Goal: Information Seeking & Learning: Learn about a topic

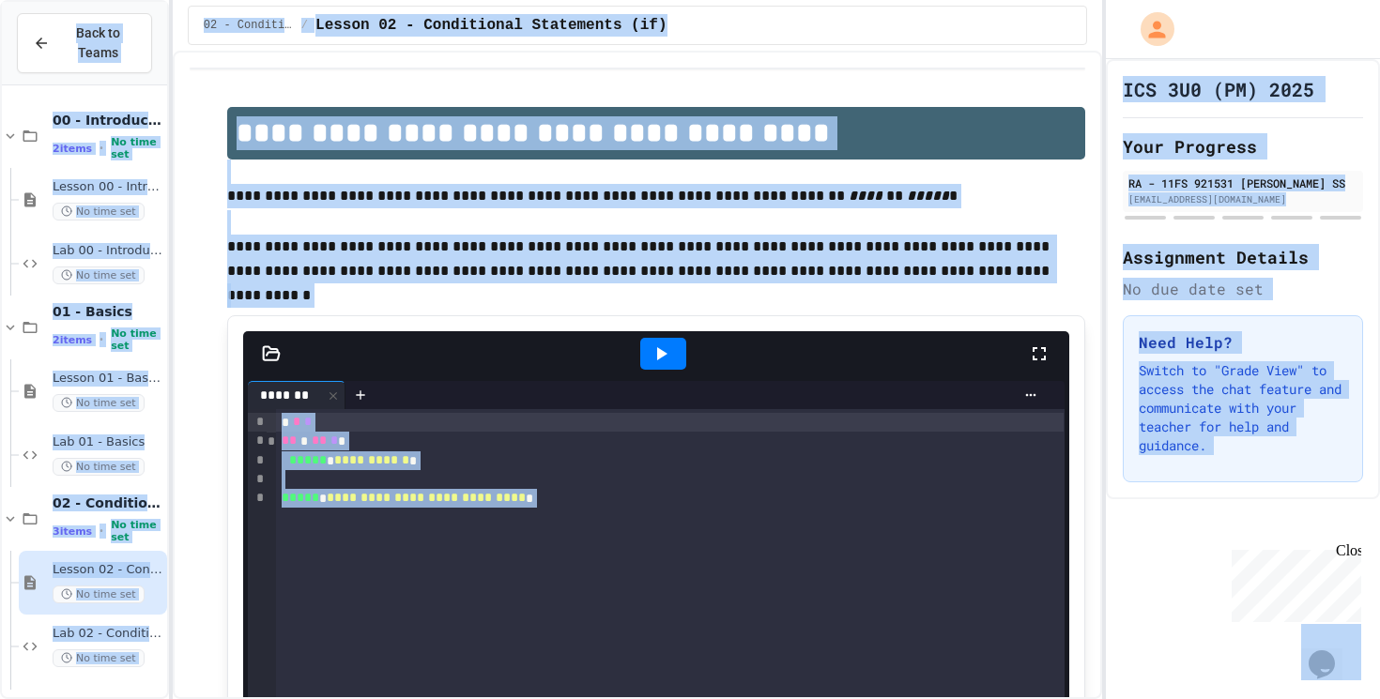
click at [319, 168] on p at bounding box center [656, 172] width 858 height 24
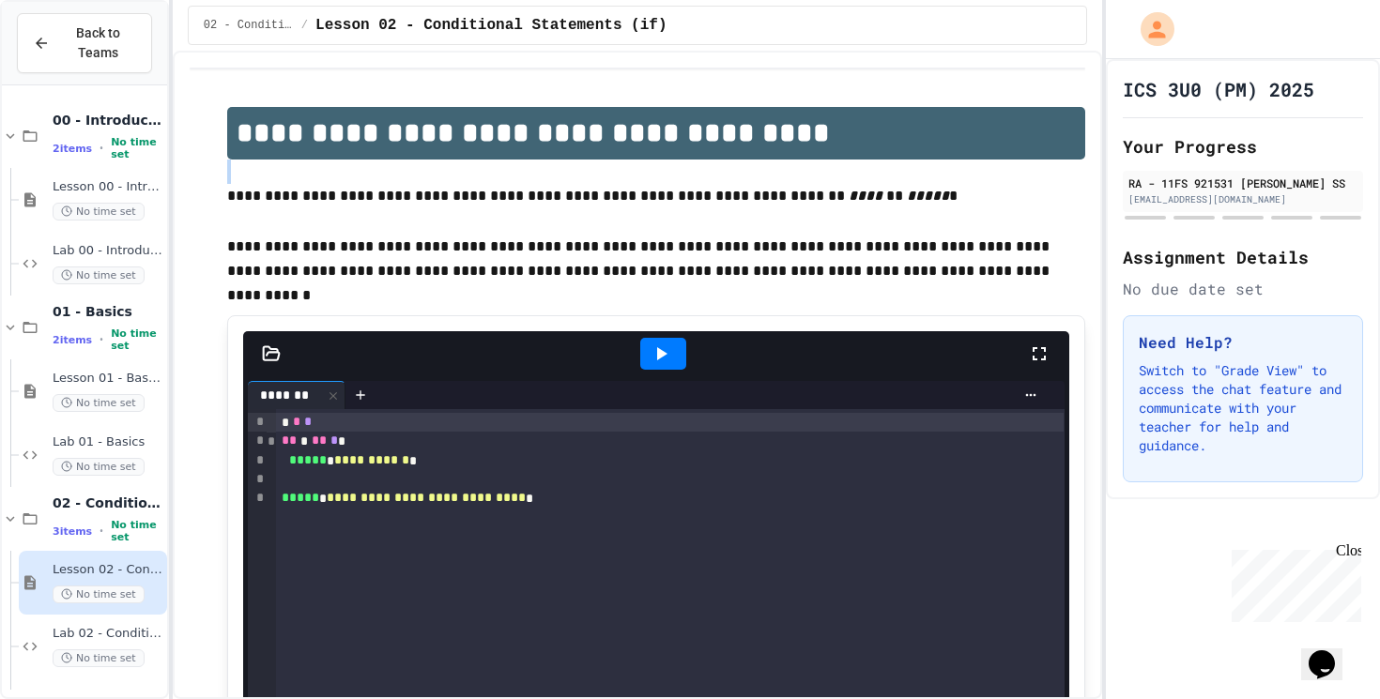
click at [319, 168] on p at bounding box center [656, 172] width 858 height 24
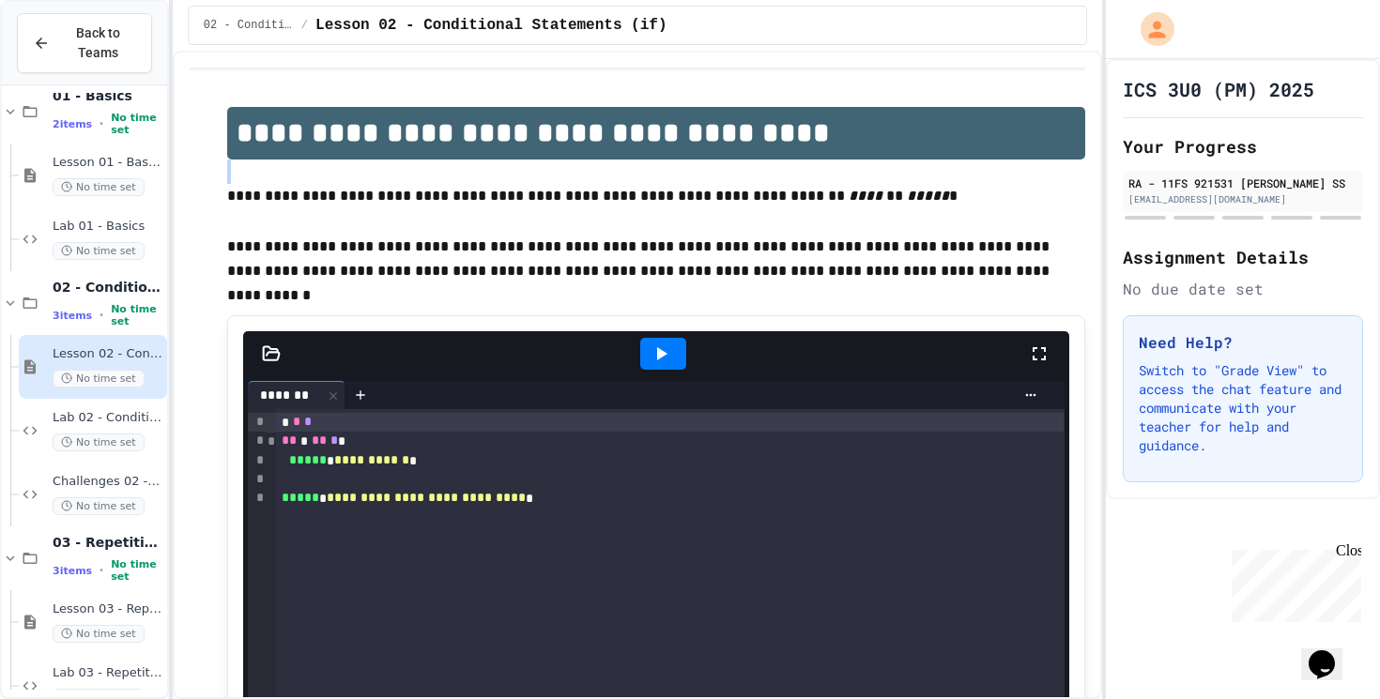
scroll to position [319, 0]
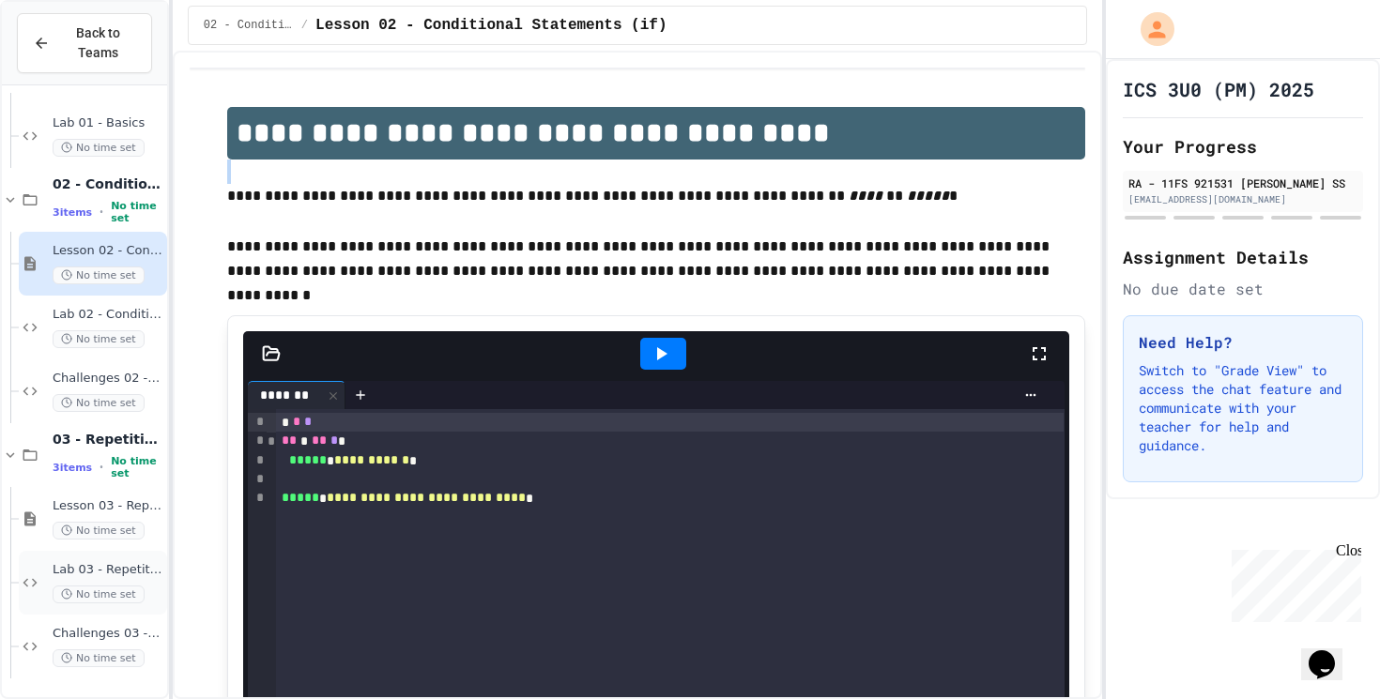
click at [131, 559] on div "Lab 03 - Repetition No time set" at bounding box center [93, 583] width 148 height 64
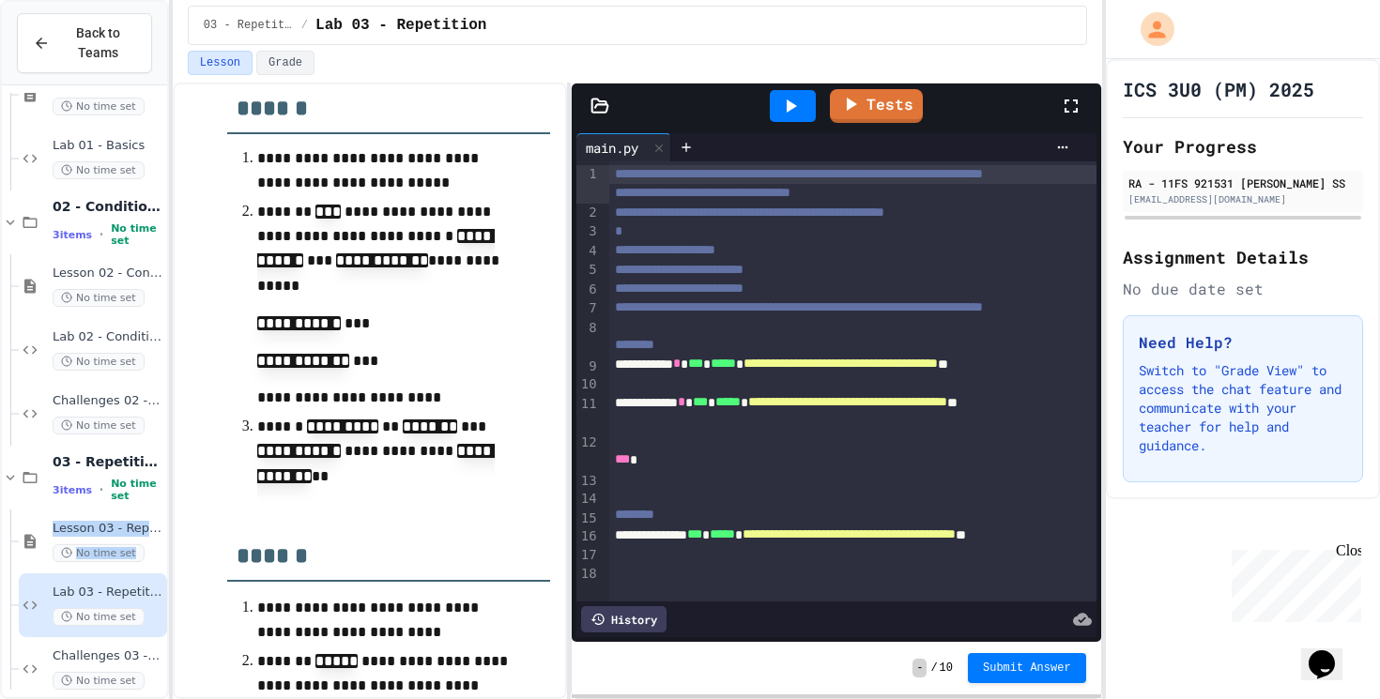
scroll to position [242, 0]
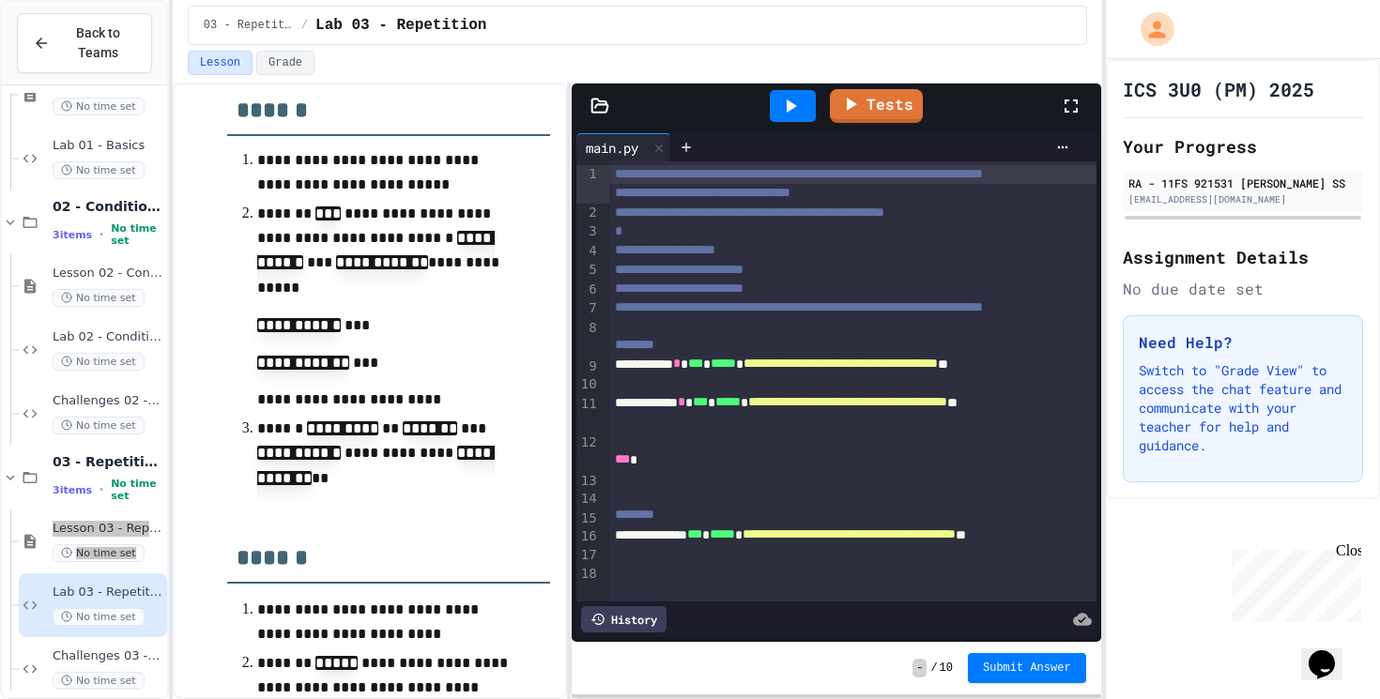
click at [1352, 555] on div "Close" at bounding box center [1347, 554] width 23 height 23
click at [1352, 555] on div "ICS 3U0 (PM) 2025 Your Progress RA - 11FS 921531 [PERSON_NAME] SS [EMAIL_ADDRES…" at bounding box center [1243, 379] width 274 height 640
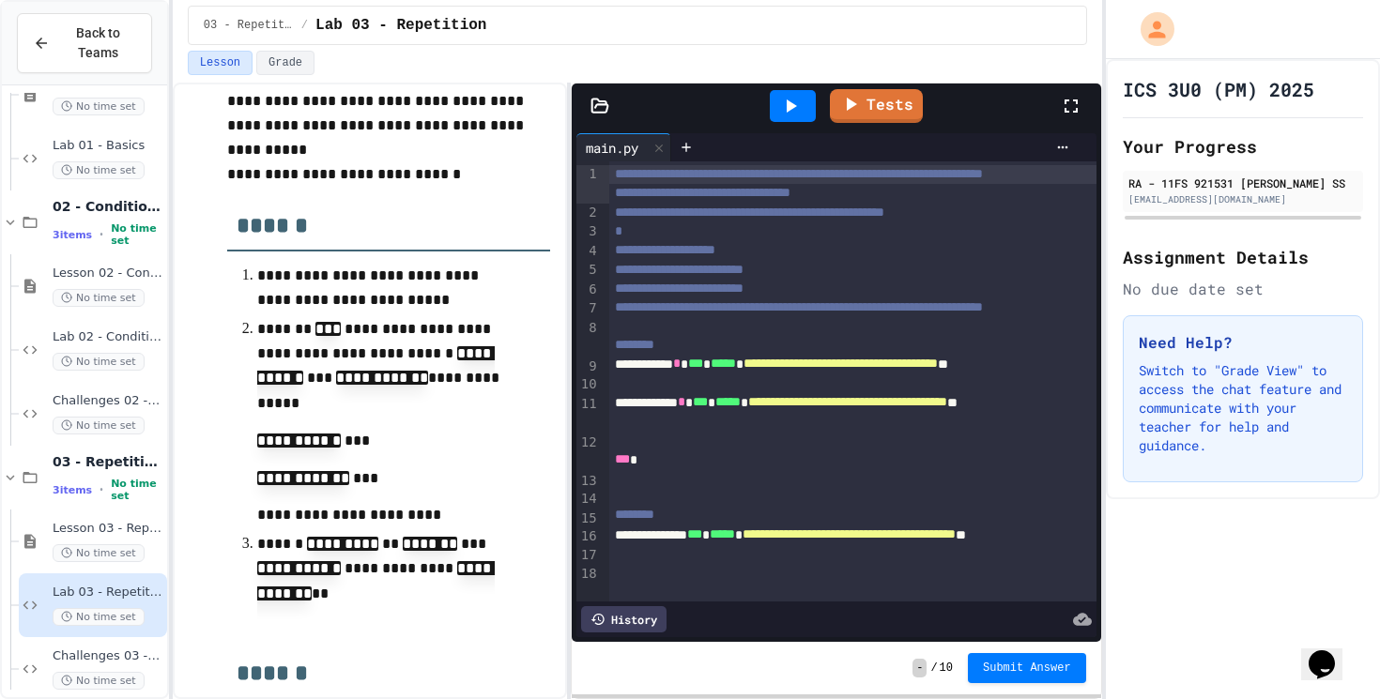
scroll to position [0, 0]
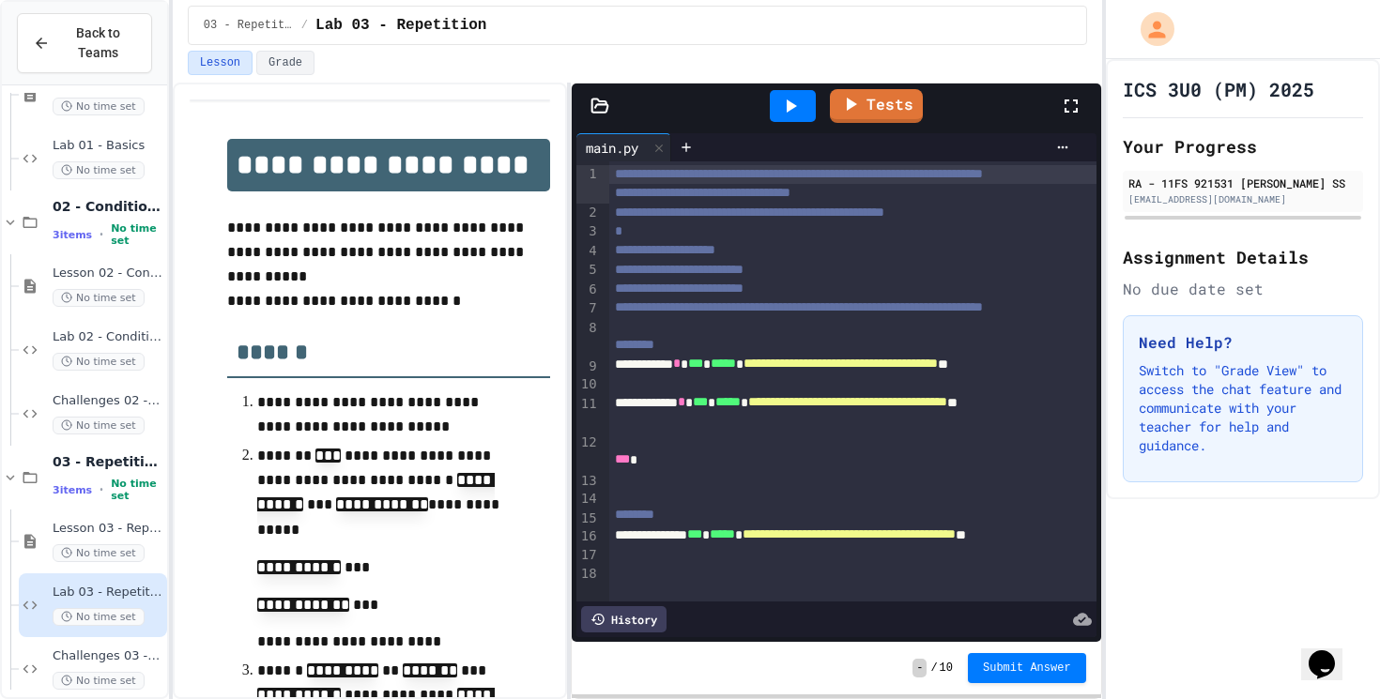
click at [545, 308] on p "**********" at bounding box center [388, 301] width 323 height 24
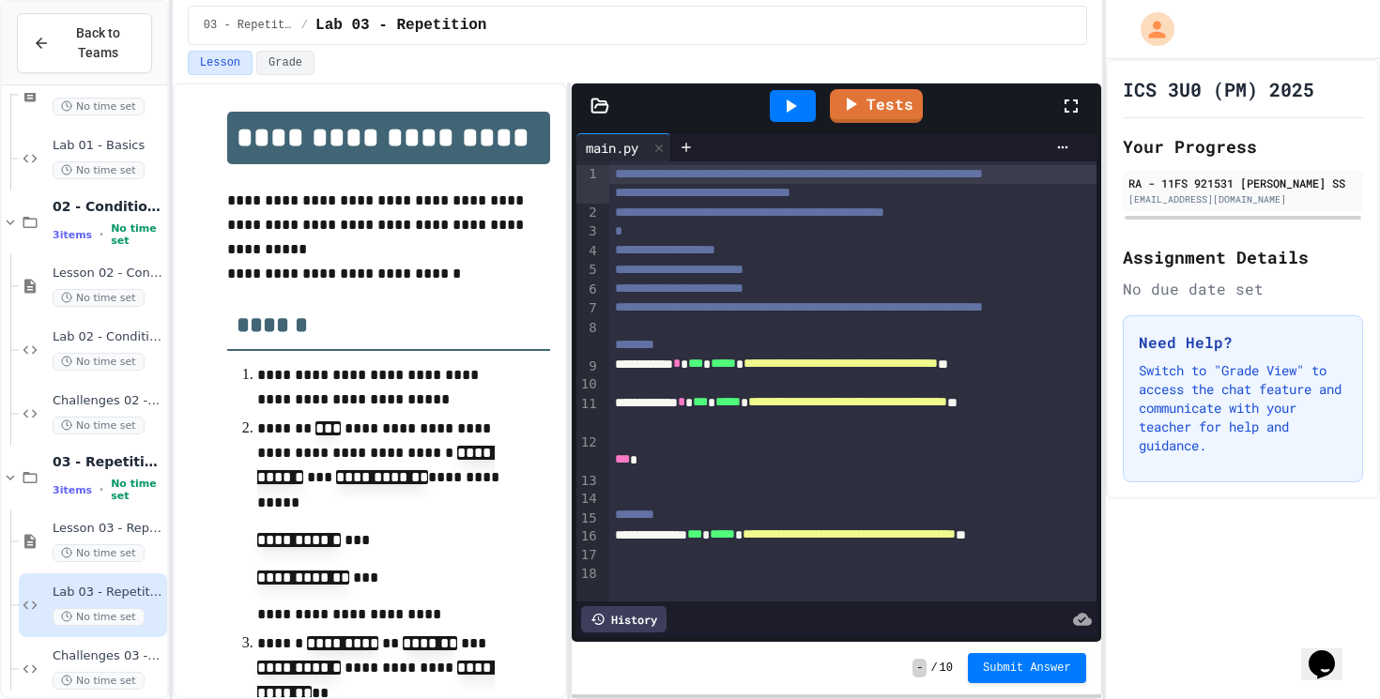
scroll to position [26, 0]
click at [99, 425] on span "No time set" at bounding box center [99, 426] width 92 height 18
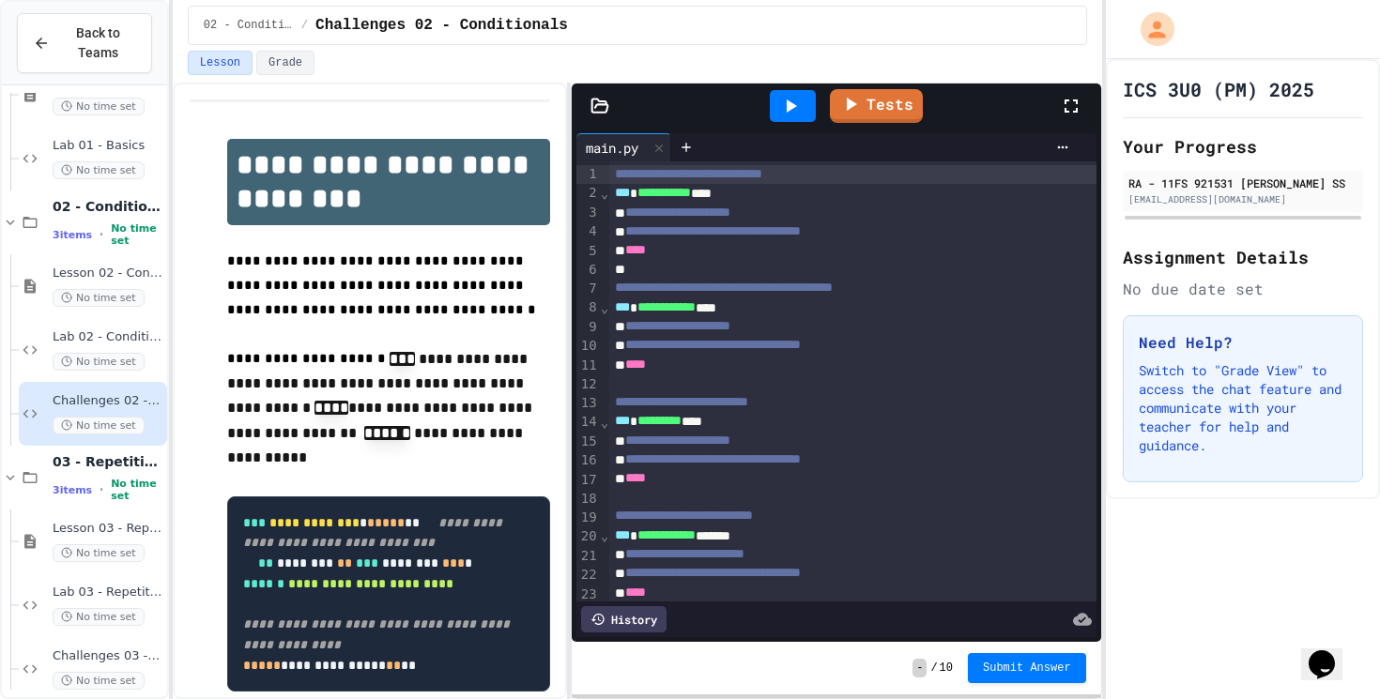
click at [95, 367] on span "No time set" at bounding box center [99, 362] width 92 height 18
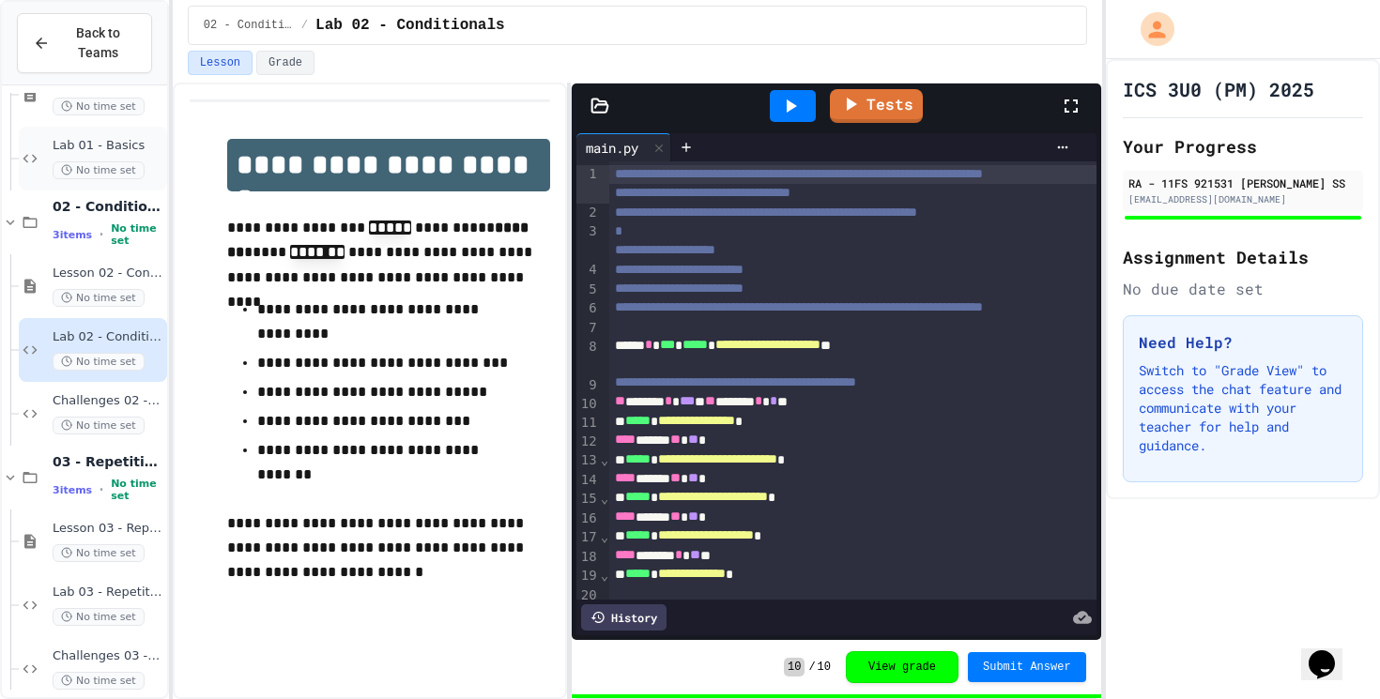
click at [96, 163] on span "No time set" at bounding box center [99, 170] width 92 height 18
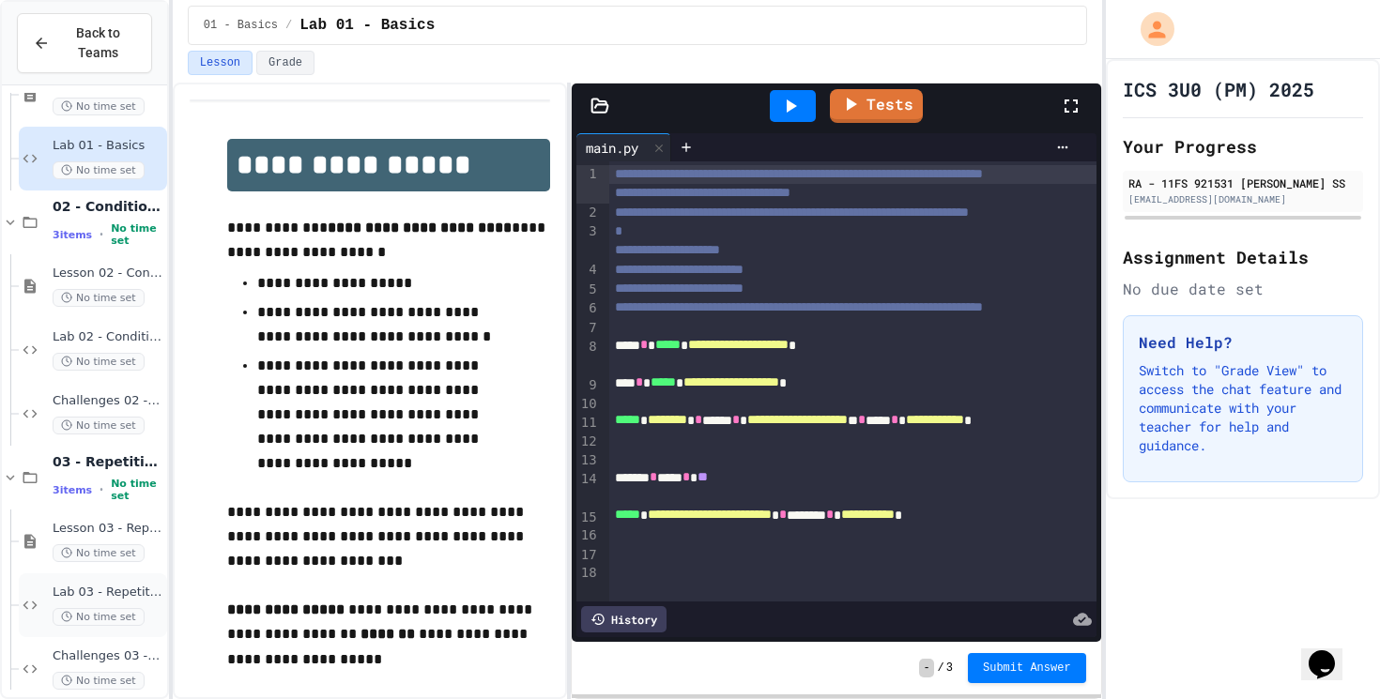
click at [92, 597] on span "Lab 03 - Repetition" at bounding box center [108, 593] width 111 height 16
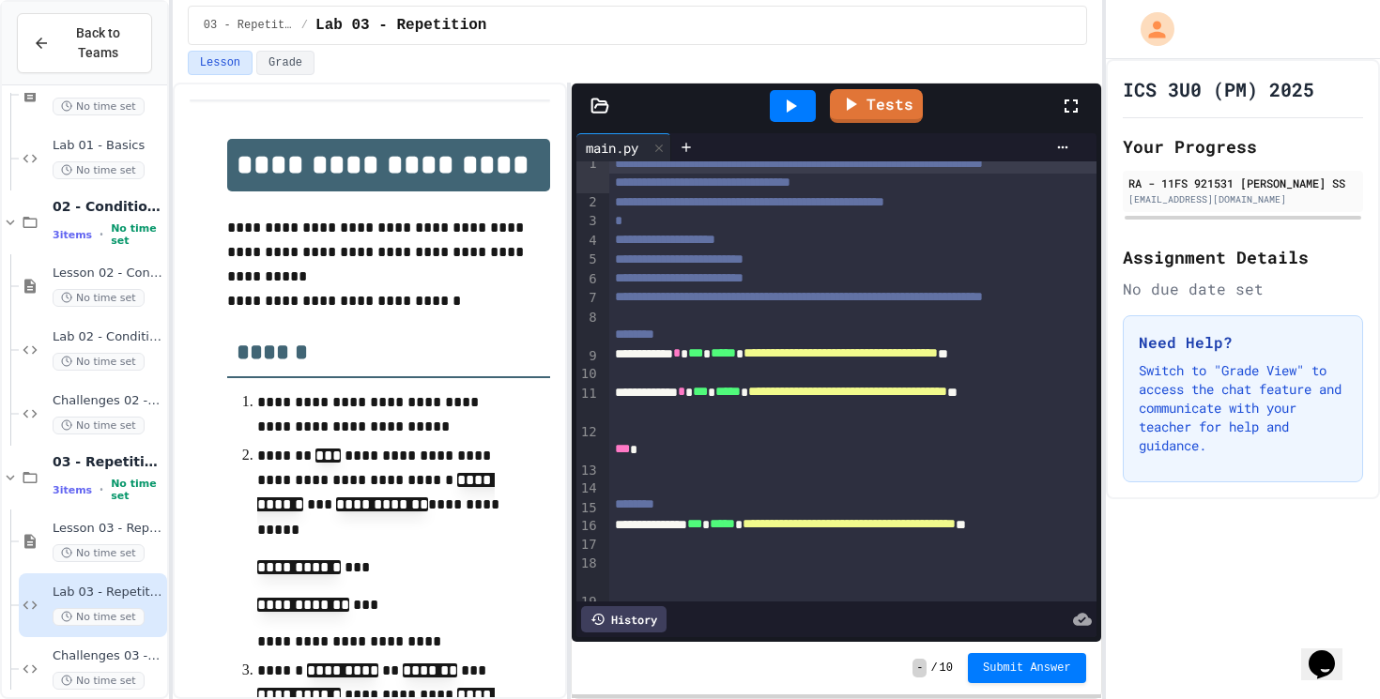
scroll to position [14, 0]
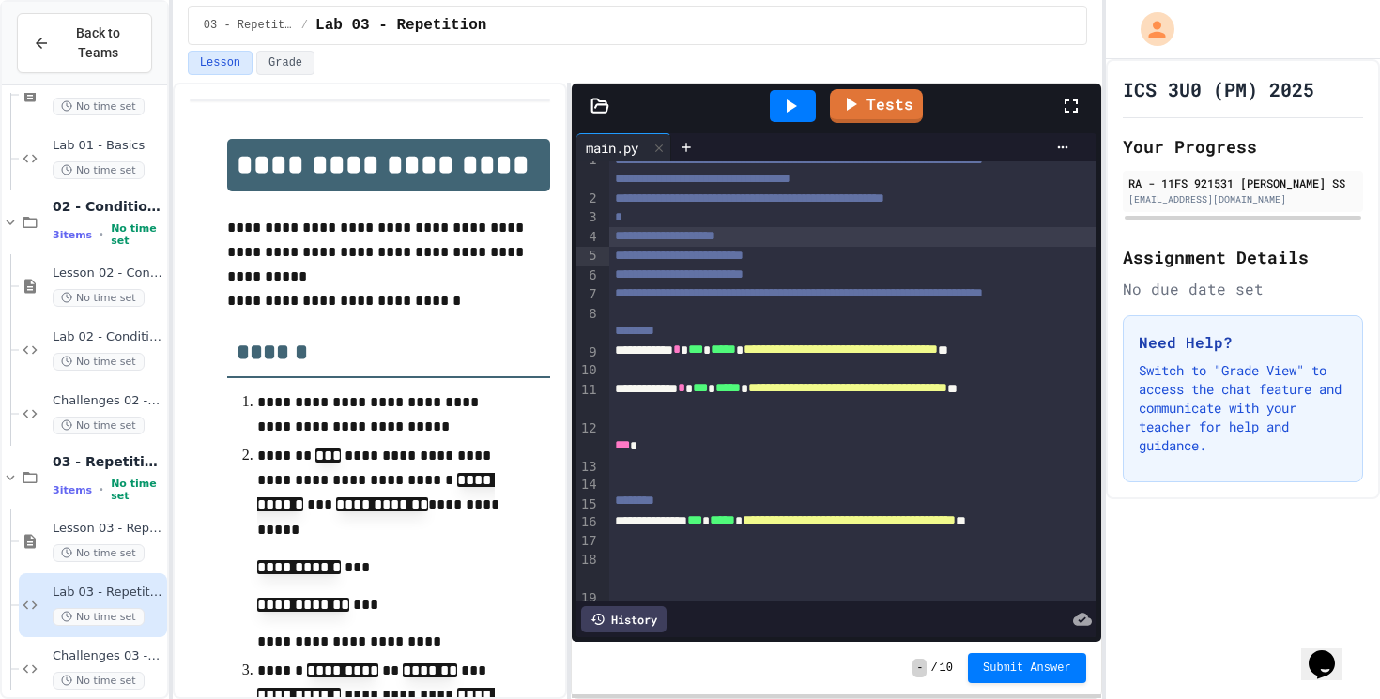
click at [715, 242] on span "**********" at bounding box center [665, 235] width 100 height 13
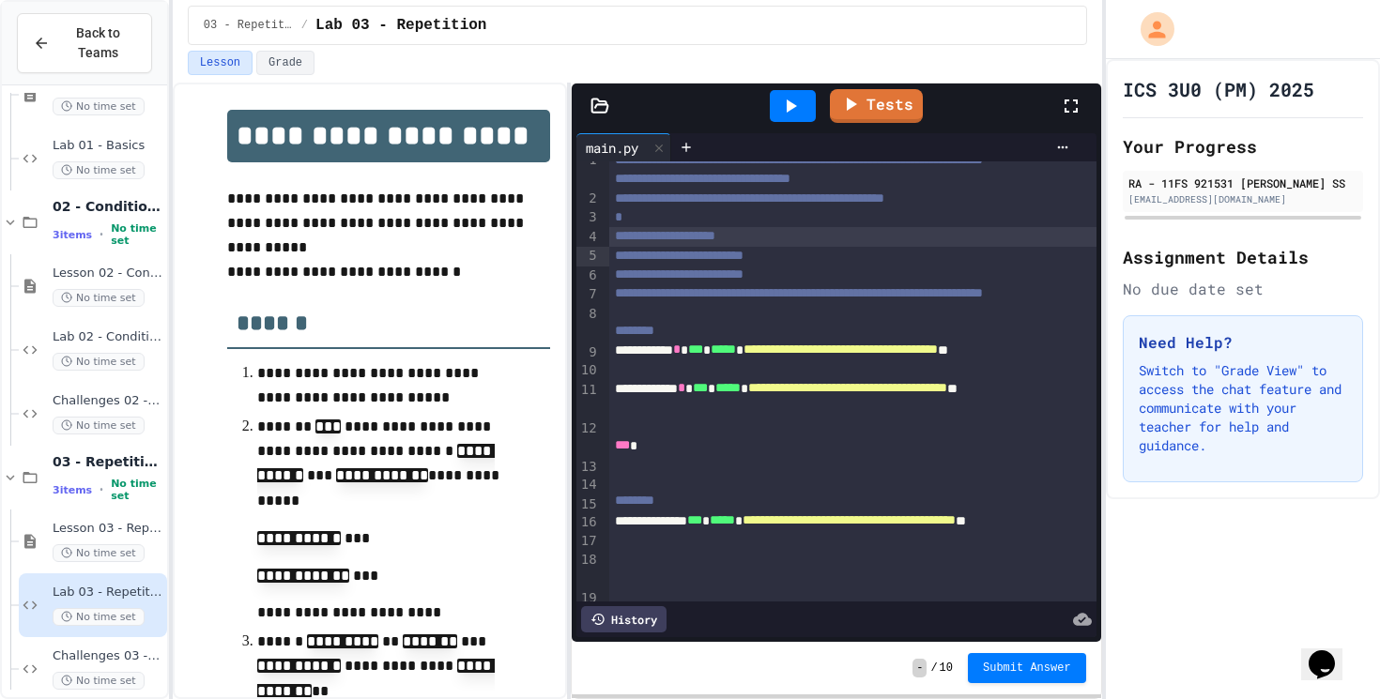
scroll to position [31, 0]
